Goal: Task Accomplishment & Management: Use online tool/utility

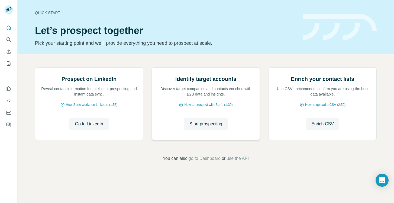
scroll to position [31, 0]
click at [87, 107] on span "How Surfe works on LinkedIn (1:58)" at bounding box center [92, 104] width 52 height 5
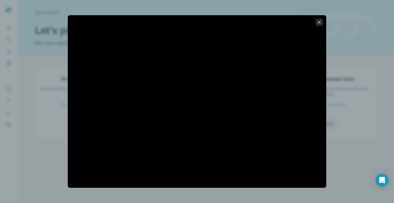
click at [319, 22] on icon "button" at bounding box center [319, 22] width 3 height 3
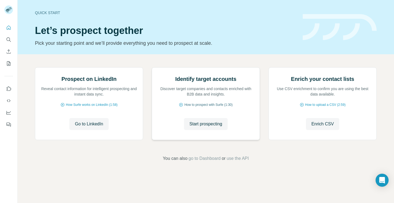
click at [207, 107] on span "How to prospect with Surfe (1:30)" at bounding box center [208, 104] width 48 height 5
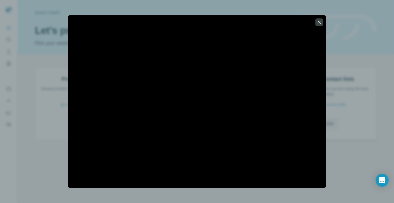
drag, startPoint x: 368, startPoint y: 104, endPoint x: 365, endPoint y: 104, distance: 3.0
click at [368, 104] on div at bounding box center [197, 101] width 394 height 203
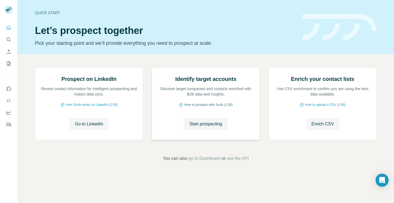
click at [215, 107] on span "How to prospect with Surfe (1:30)" at bounding box center [208, 104] width 48 height 5
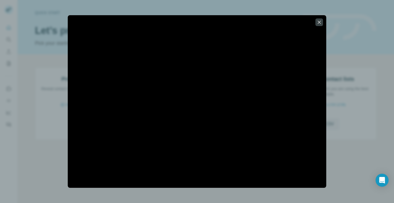
click at [319, 22] on icon "button" at bounding box center [318, 22] width 5 height 5
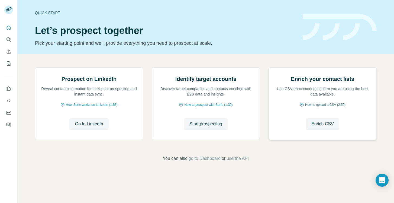
click at [323, 107] on span "How to upload a CSV (2:59)" at bounding box center [325, 104] width 40 height 5
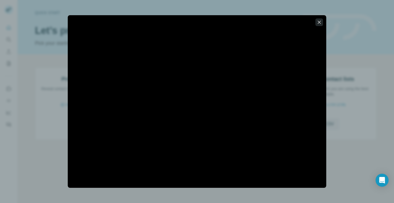
click at [320, 22] on icon "button" at bounding box center [318, 22] width 5 height 5
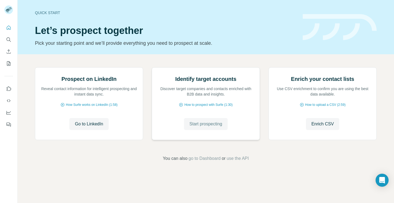
scroll to position [0, 0]
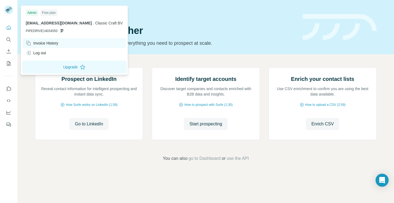
click at [41, 44] on div "Invoice History" at bounding box center [42, 42] width 33 height 5
click at [37, 43] on div "Invoice History" at bounding box center [42, 42] width 33 height 5
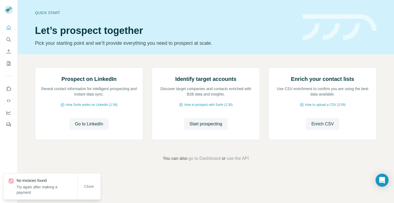
drag, startPoint x: 92, startPoint y: 187, endPoint x: 77, endPoint y: 177, distance: 17.7
click at [91, 187] on span "Close" at bounding box center [89, 185] width 10 height 5
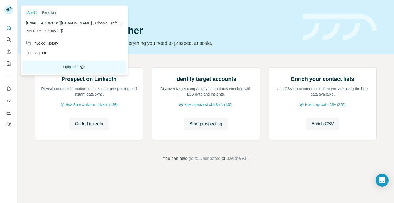
click at [46, 68] on button "Upgrade" at bounding box center [74, 66] width 105 height 13
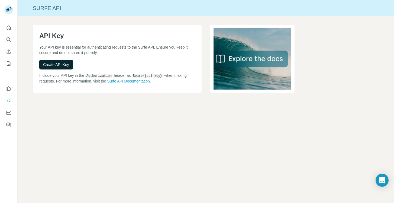
click at [65, 65] on span "Create API Key" at bounding box center [56, 64] width 26 height 5
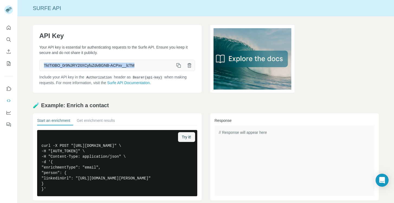
drag, startPoint x: 137, startPoint y: 65, endPoint x: 43, endPoint y: 66, distance: 93.7
click at [43, 66] on span "TkITI0BO_0r9NJRY2ItXCyfuZdvBGNB-ACPxv__lcTM" at bounding box center [107, 65] width 134 height 10
click at [167, 56] on div "API Key Your API key is essential for authenticating requests to the Surfe API.…" at bounding box center [117, 59] width 169 height 68
drag, startPoint x: 136, startPoint y: 66, endPoint x: 34, endPoint y: 47, distance: 103.8
click at [40, 61] on span "TkITI0BO_0r9NJRY2ItXCyfuZdvBGNB-ACPxv__lcTM" at bounding box center [107, 65] width 134 height 10
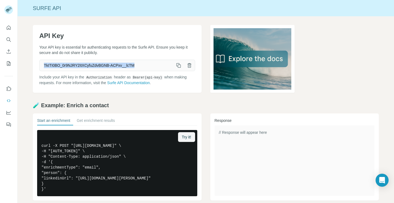
copy span "TkITI0BO_0r9NJRY2ItXCyfuZdvBGNB-ACPxv__lcTM"
click at [179, 65] on icon "button" at bounding box center [178, 65] width 5 height 5
click at [179, 67] on icon "button" at bounding box center [178, 65] width 5 height 5
click at [9, 63] on icon "My lists" at bounding box center [9, 63] width 3 height 4
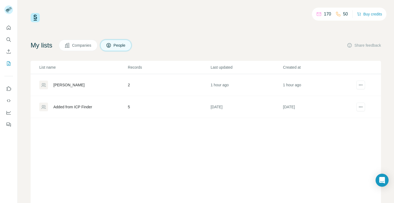
click at [72, 85] on div "Clifford Chance" at bounding box center [68, 84] width 31 height 5
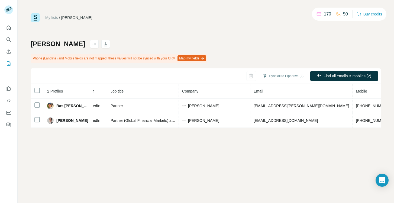
scroll to position [0, 121]
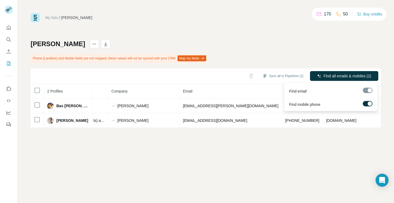
click at [370, 91] on div at bounding box center [368, 90] width 10 height 5
click at [370, 90] on div at bounding box center [368, 90] width 10 height 5
click at [298, 90] on span "Find email" at bounding box center [298, 90] width 18 height 5
click at [349, 76] on span "Find all emails & mobiles (2)" at bounding box center [347, 75] width 48 height 5
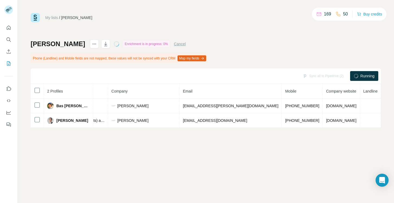
scroll to position [0, 120]
click at [194, 59] on button "Map my fields" at bounding box center [191, 58] width 29 height 6
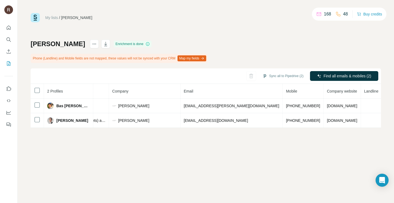
click at [206, 58] on button "Map my fields" at bounding box center [191, 58] width 29 height 6
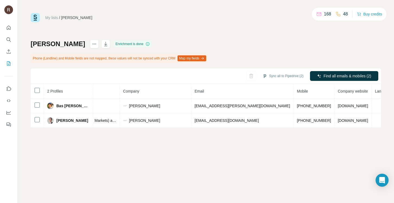
scroll to position [0, 106]
click at [202, 58] on button "Map my fields" at bounding box center [191, 58] width 29 height 6
click at [197, 58] on button "Map my fields" at bounding box center [191, 58] width 29 height 6
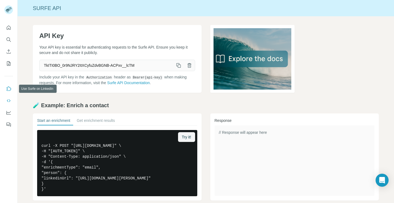
click at [10, 90] on icon "Use Surfe on LinkedIn" at bounding box center [9, 88] width 5 height 4
click at [9, 113] on icon "Dashboard" at bounding box center [8, 112] width 5 height 5
